Goal: Task Accomplishment & Management: Manage account settings

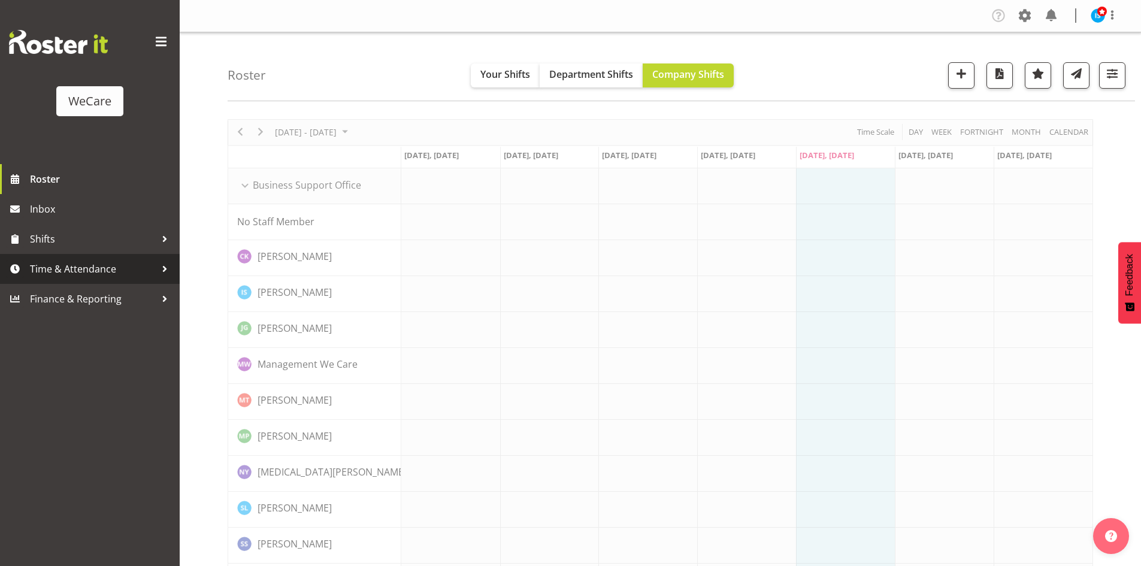
click at [87, 277] on span "Time & Attendance" at bounding box center [93, 269] width 126 height 18
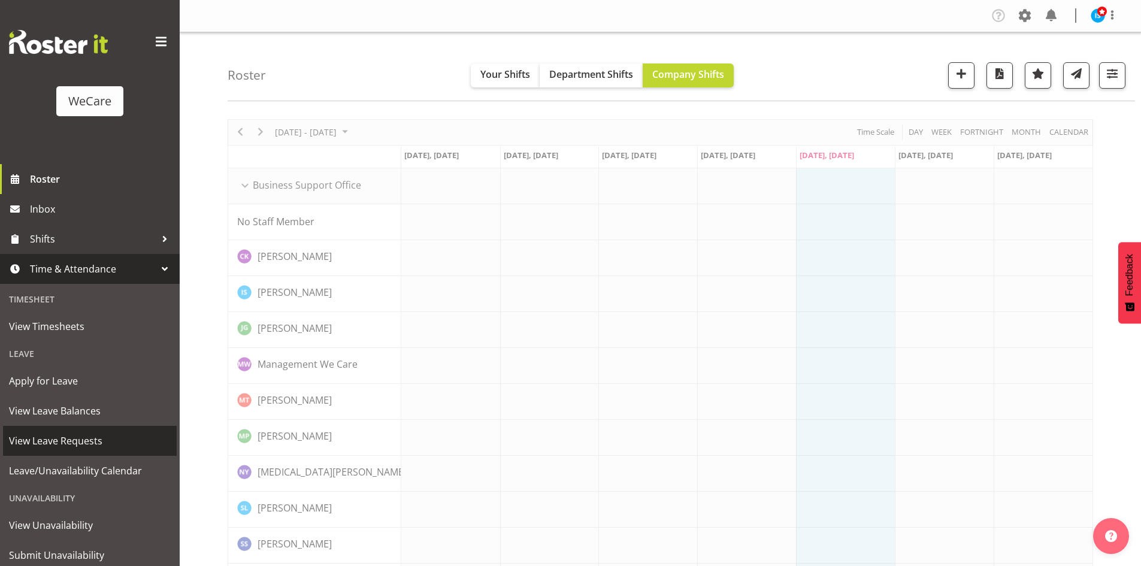
click at [68, 441] on span "View Leave Requests" at bounding box center [90, 441] width 162 height 18
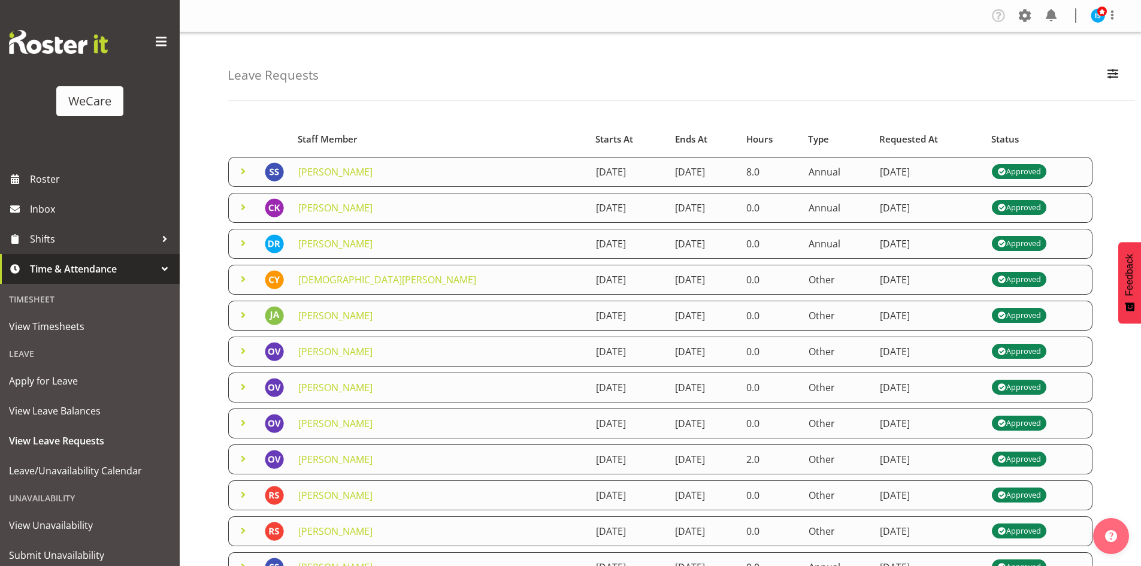
click at [246, 277] on span at bounding box center [243, 279] width 14 height 14
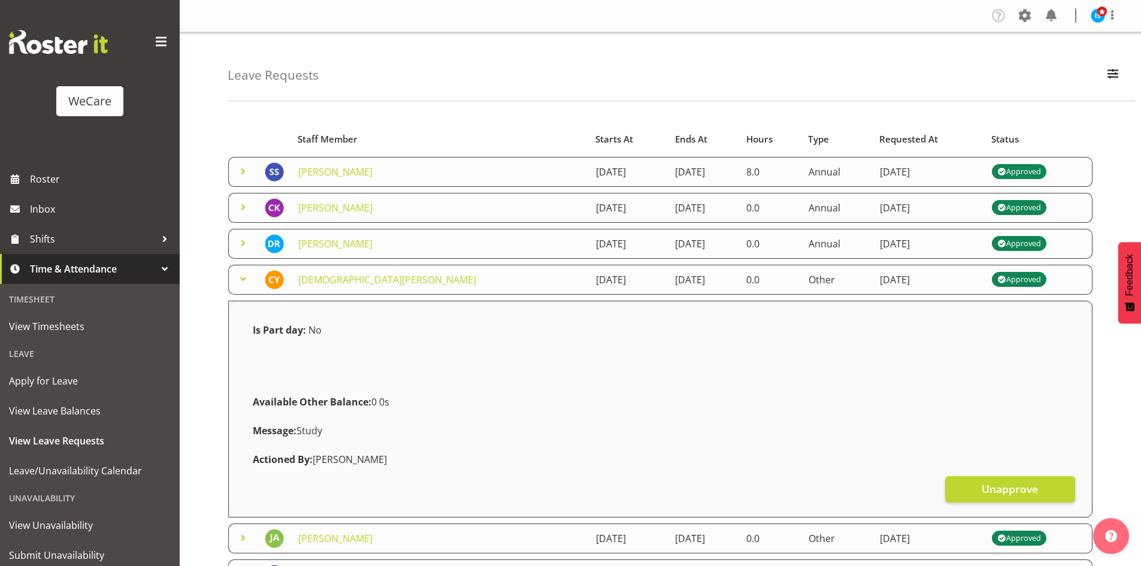
click at [246, 277] on span at bounding box center [243, 279] width 14 height 14
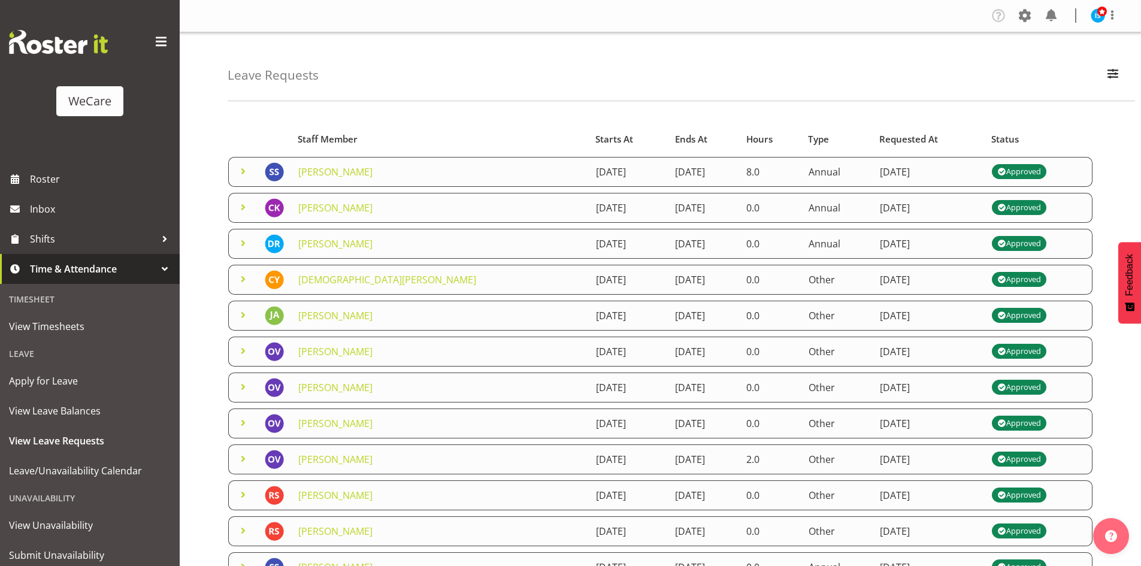
click at [250, 346] on td at bounding box center [242, 352] width 29 height 30
click at [244, 353] on span at bounding box center [243, 351] width 14 height 14
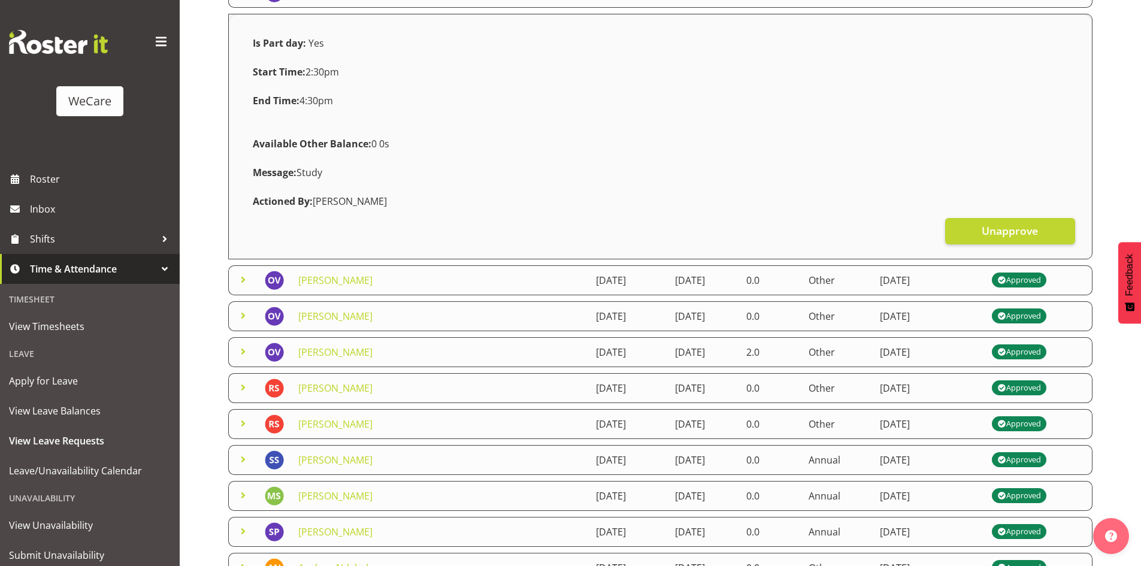
scroll to position [359, 0]
click at [241, 279] on span at bounding box center [243, 279] width 14 height 14
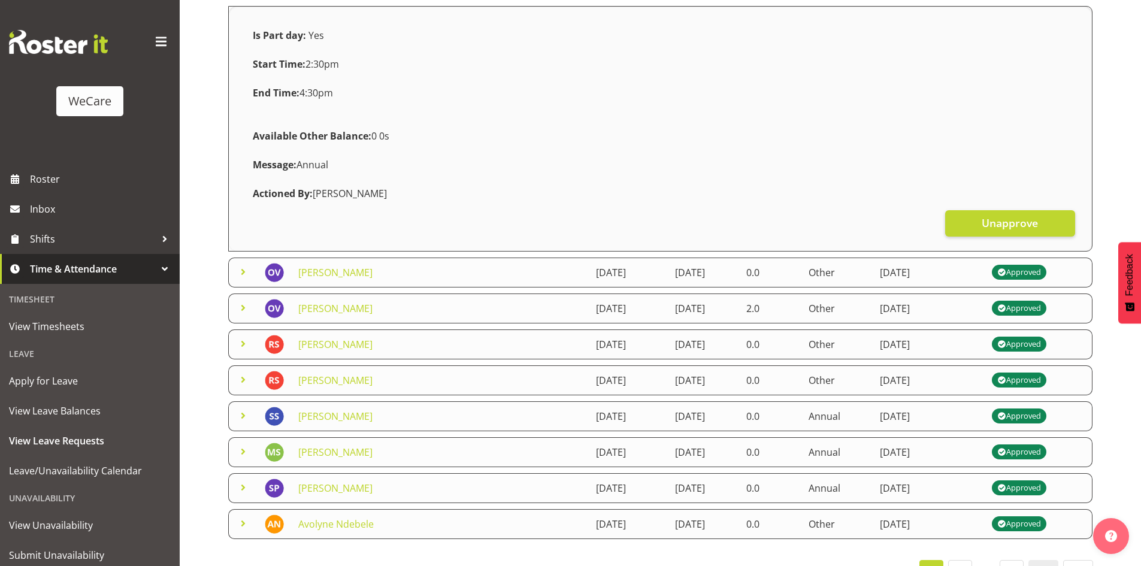
scroll to position [659, 0]
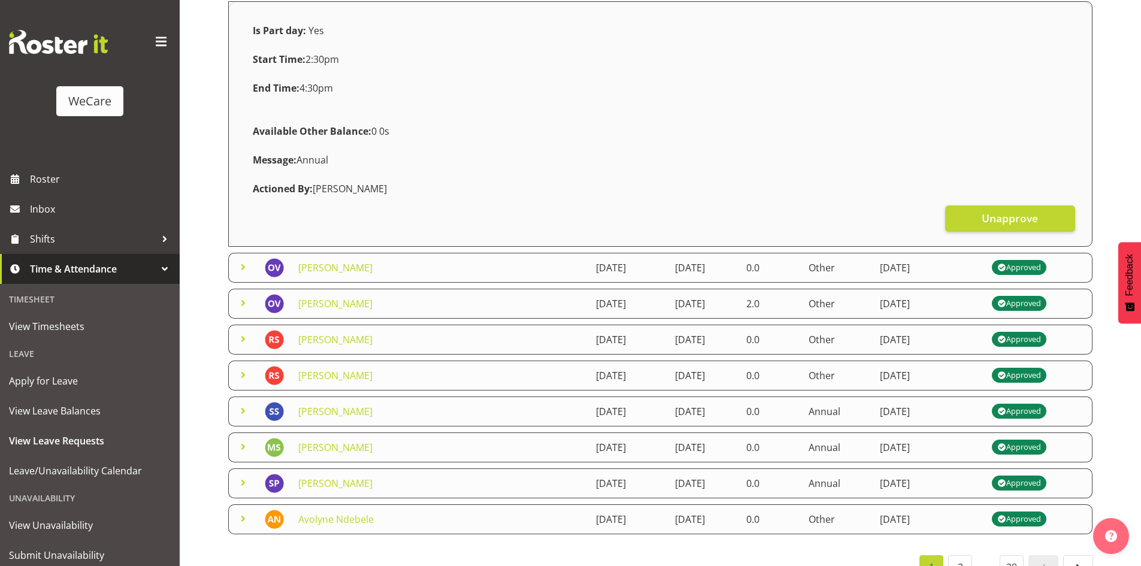
click at [244, 340] on span at bounding box center [243, 339] width 14 height 14
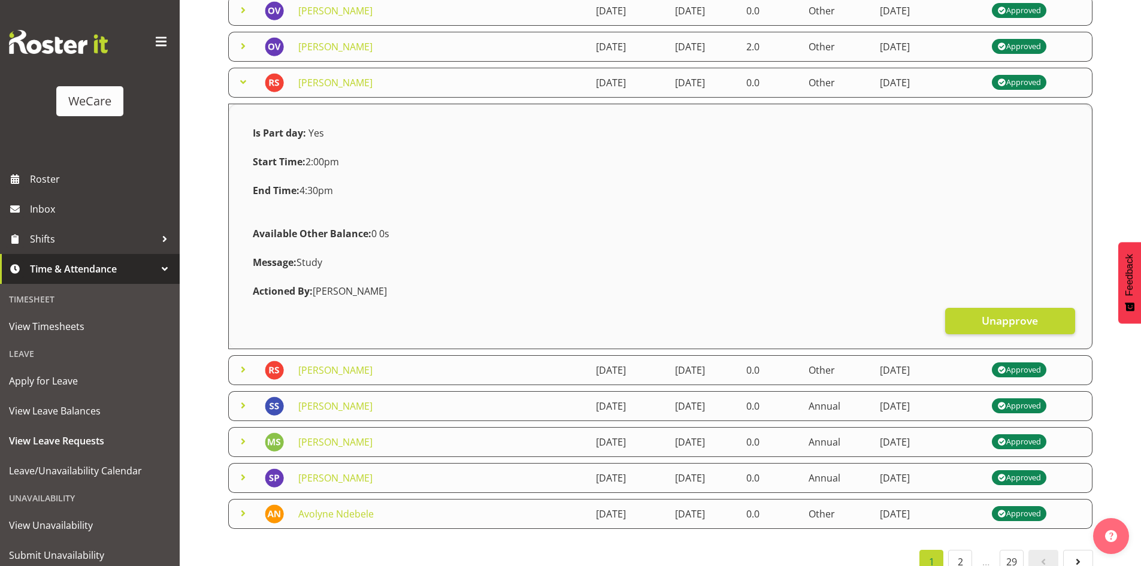
scroll to position [941, 0]
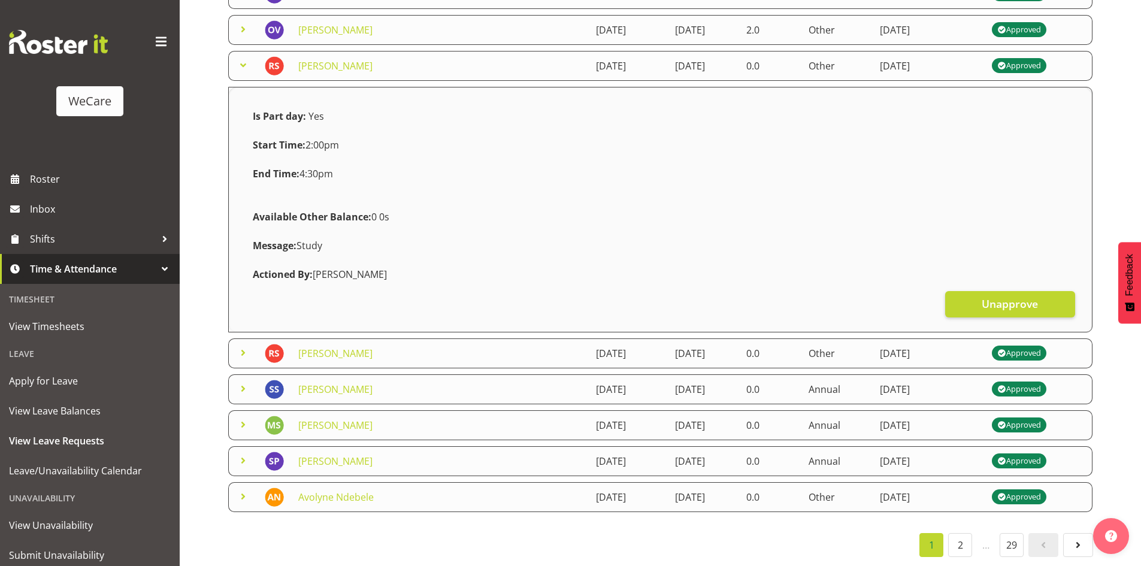
click at [244, 346] on span at bounding box center [243, 353] width 14 height 14
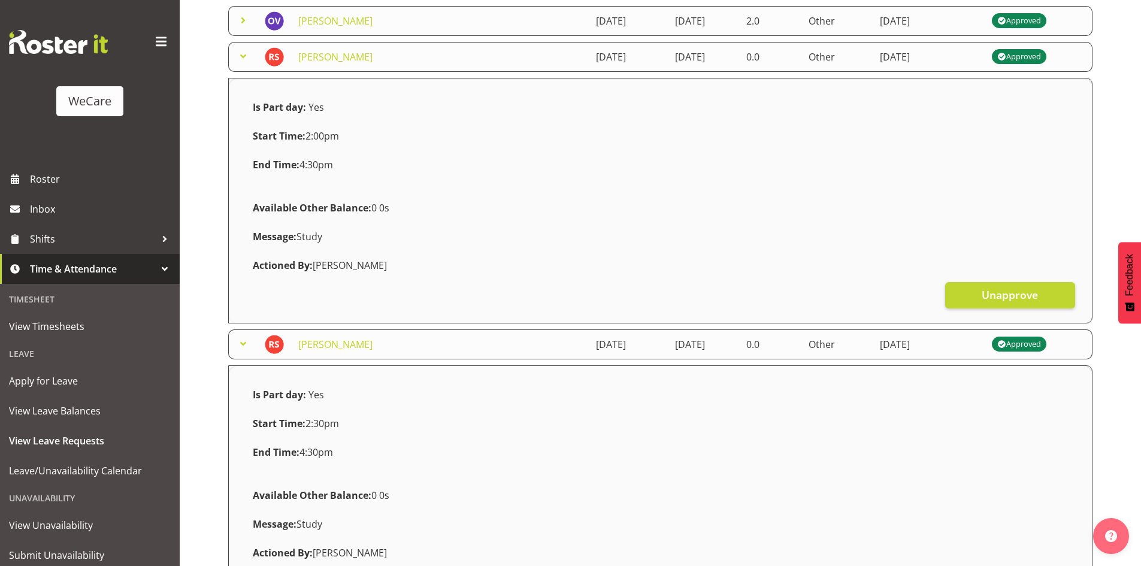
click at [244, 344] on span at bounding box center [243, 344] width 14 height 14
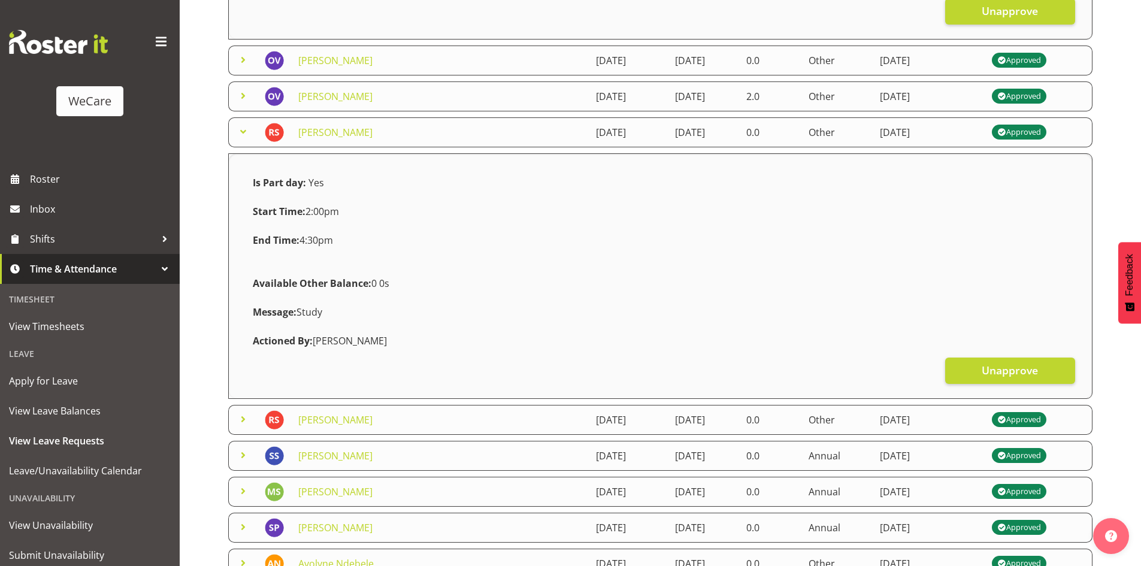
scroll to position [522, 0]
